Goal: Information Seeking & Learning: Learn about a topic

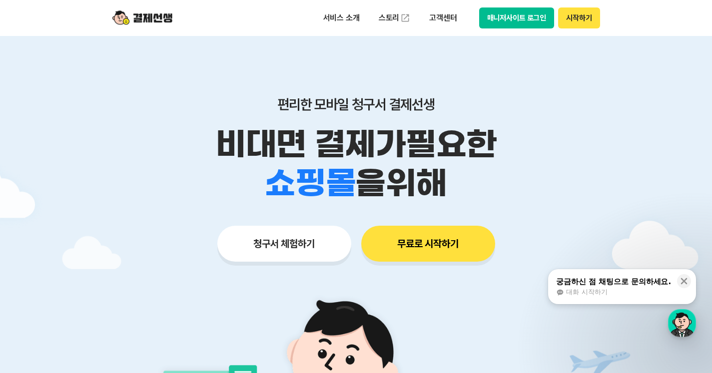
click at [294, 243] on button "청구서 체험하기" at bounding box center [284, 244] width 134 height 36
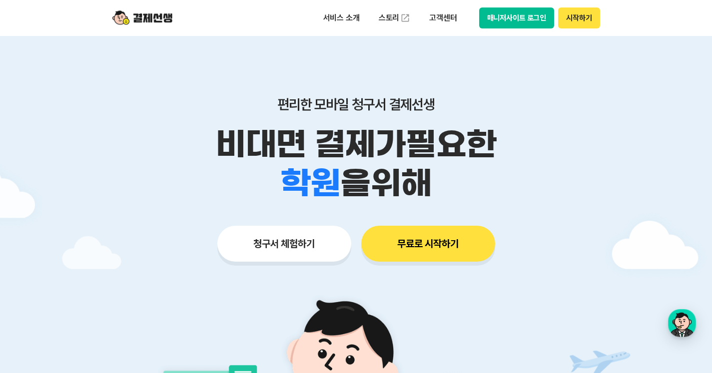
click at [577, 142] on p "비대면 결제가 필요한" at bounding box center [356, 144] width 512 height 39
click at [439, 17] on p "고객센터" at bounding box center [442, 18] width 41 height 18
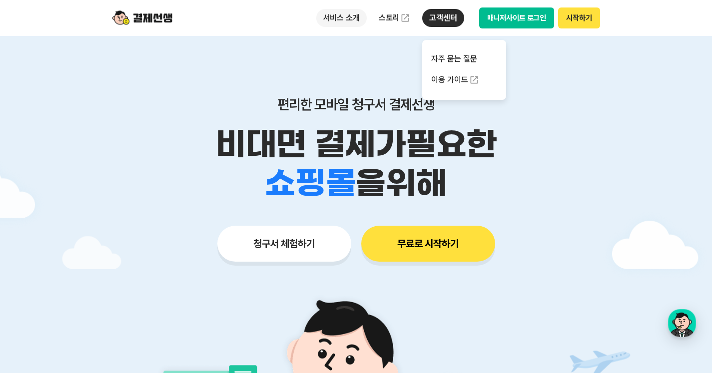
click at [349, 16] on p "서비스 소개" at bounding box center [341, 18] width 50 height 18
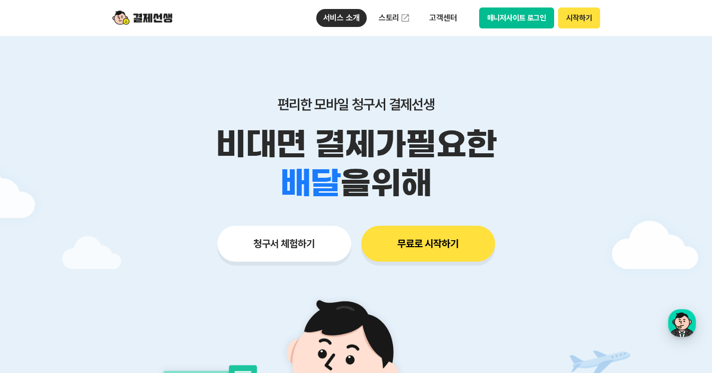
click at [579, 109] on p "편리한 모바일 청구서 결제선생" at bounding box center [356, 104] width 512 height 17
click at [443, 16] on p "고객센터" at bounding box center [442, 18] width 41 height 18
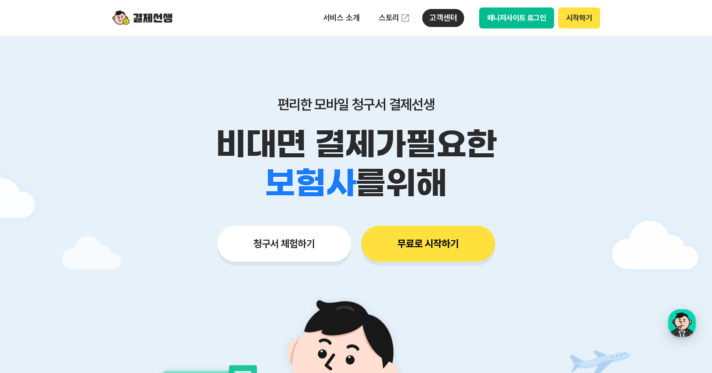
click at [593, 19] on button "시작하기" at bounding box center [578, 17] width 41 height 21
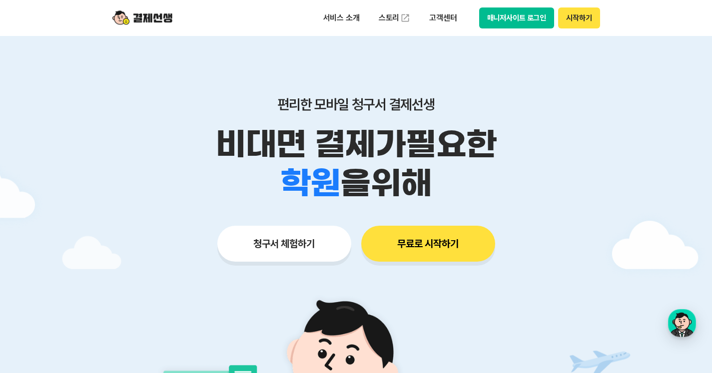
click at [413, 243] on button "무료로 시작하기" at bounding box center [428, 244] width 134 height 36
click at [417, 243] on button "무료로 시작하기" at bounding box center [428, 244] width 134 height 36
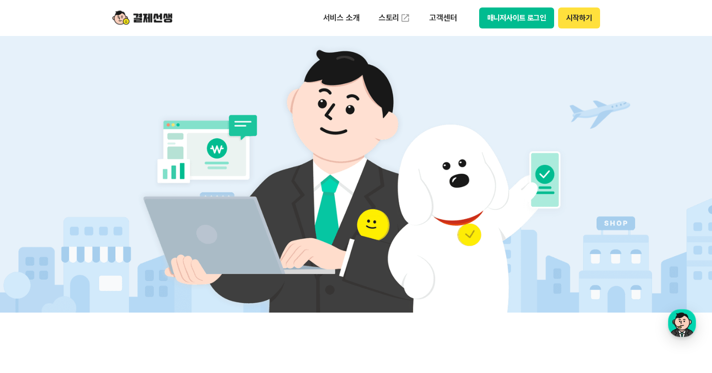
scroll to position [250, 0]
click at [440, 14] on p "고객센터" at bounding box center [442, 18] width 41 height 18
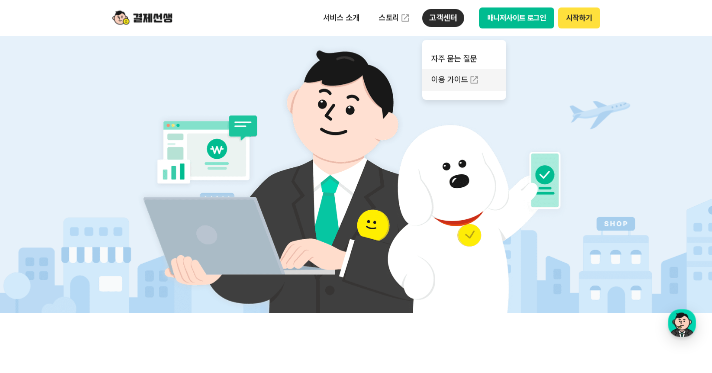
click at [442, 81] on link "이용 가이드" at bounding box center [464, 80] width 84 height 22
